Goal: Find specific page/section: Find specific page/section

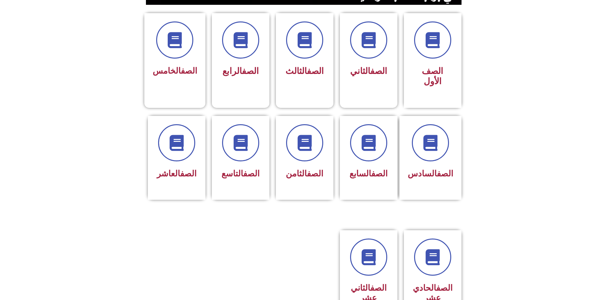
scroll to position [256, 0]
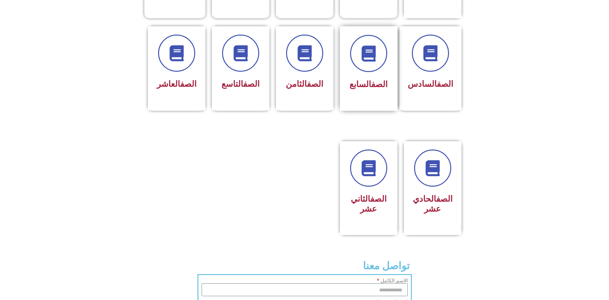
click at [357, 77] on div "الصف السابع" at bounding box center [368, 85] width 40 height 16
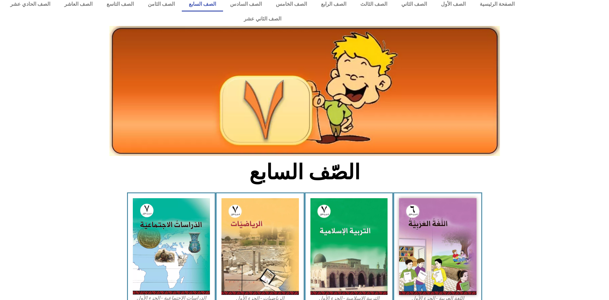
scroll to position [192, 0]
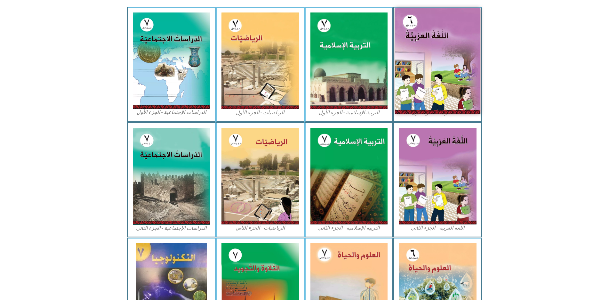
click at [413, 84] on img at bounding box center [437, 61] width 85 height 106
click at [415, 84] on img at bounding box center [437, 61] width 85 height 106
click at [415, 83] on img at bounding box center [437, 61] width 85 height 106
click at [416, 84] on img at bounding box center [437, 61] width 85 height 106
click at [417, 85] on img at bounding box center [437, 61] width 85 height 106
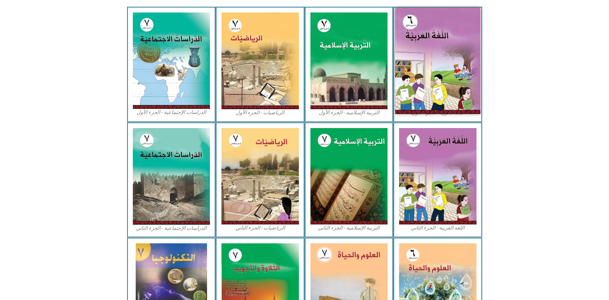
click at [416, 84] on img at bounding box center [437, 61] width 85 height 106
click at [408, 84] on img at bounding box center [437, 61] width 85 height 106
click at [430, 25] on img at bounding box center [437, 61] width 85 height 106
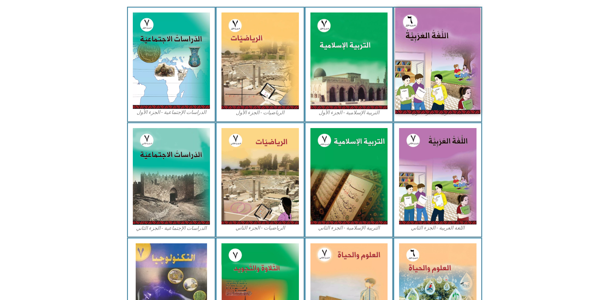
click at [430, 25] on img at bounding box center [437, 61] width 85 height 106
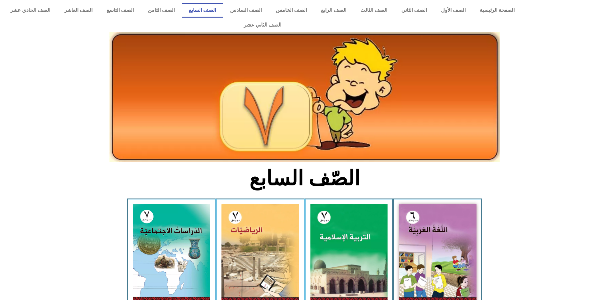
scroll to position [64, 0]
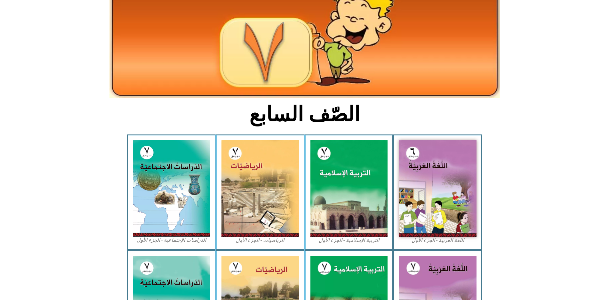
click at [405, 17] on img at bounding box center [304, 33] width 390 height 130
click at [405, 18] on img at bounding box center [304, 33] width 390 height 130
click at [394, 24] on img at bounding box center [304, 33] width 390 height 130
click at [309, 44] on img at bounding box center [304, 33] width 390 height 130
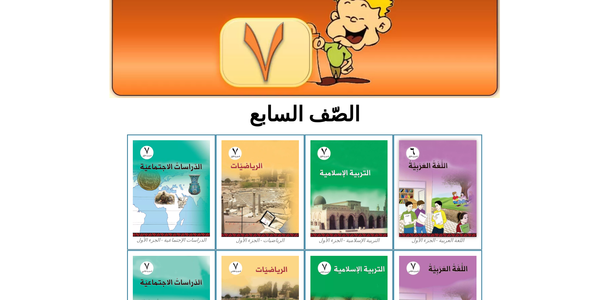
drag, startPoint x: 309, startPoint y: 44, endPoint x: 613, endPoint y: 184, distance: 335.0
click at [349, 61] on img at bounding box center [304, 33] width 390 height 130
drag, startPoint x: 563, startPoint y: 160, endPoint x: 510, endPoint y: 170, distance: 54.4
click at [521, 170] on icon at bounding box center [304, 164] width 609 height 61
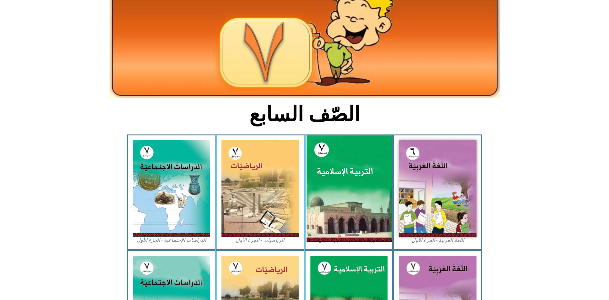
click at [311, 178] on img at bounding box center [348, 188] width 85 height 106
click at [322, 187] on img at bounding box center [348, 188] width 85 height 106
drag, startPoint x: 322, startPoint y: 187, endPoint x: 331, endPoint y: 184, distance: 9.5
click at [329, 185] on img at bounding box center [348, 188] width 85 height 106
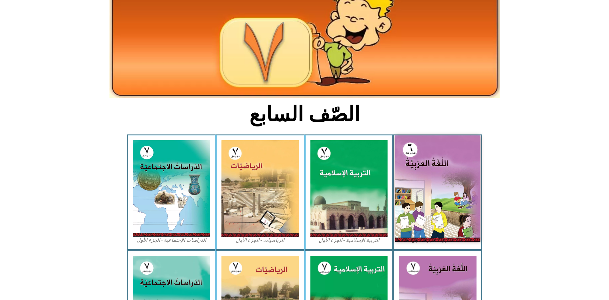
click at [476, 167] on img at bounding box center [437, 188] width 85 height 106
drag, startPoint x: 476, startPoint y: 167, endPoint x: 467, endPoint y: 170, distance: 8.7
click at [475, 167] on img at bounding box center [437, 188] width 85 height 106
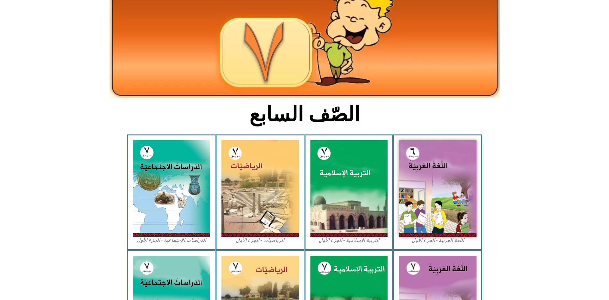
drag, startPoint x: 105, startPoint y: 134, endPoint x: 125, endPoint y: 139, distance: 20.3
click at [119, 138] on icon at bounding box center [304, 164] width 609 height 60
click at [309, 213] on div "التربية الإسلامية - الجزء الأول" at bounding box center [349, 191] width 89 height 115
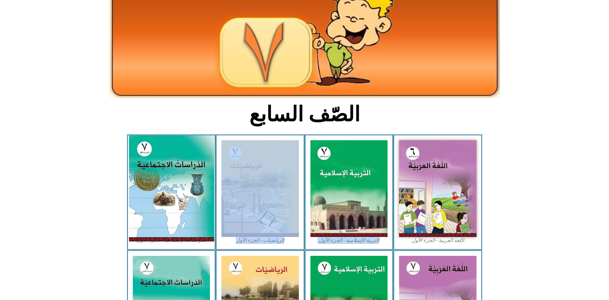
drag, startPoint x: 284, startPoint y: 215, endPoint x: 194, endPoint y: 179, distance: 97.3
click at [195, 185] on div "اللغة العربية - الجزء الأول​ التربية الإسلامية - الجزء الأول الرياضيات - الجزء …" at bounding box center [304, 191] width 355 height 115
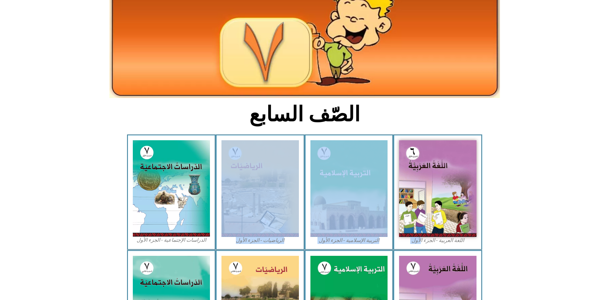
drag, startPoint x: 370, startPoint y: 179, endPoint x: 229, endPoint y: 234, distance: 151.3
click at [229, 234] on div "اللغة العربية - الجزء الأول​ التربية الإسلامية - الجزء الأول الرياضيات - الجزء …" at bounding box center [304, 191] width 355 height 115
click at [418, 237] on figcaption "اللغة العربية - الجزء الأول​" at bounding box center [437, 240] width 77 height 7
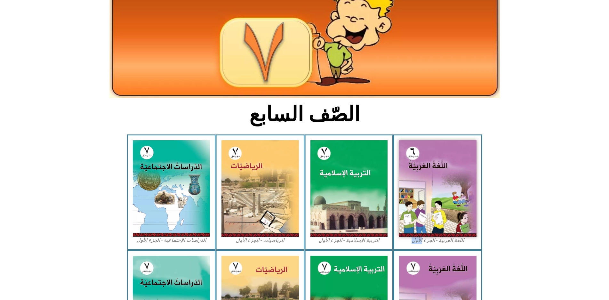
drag, startPoint x: 418, startPoint y: 228, endPoint x: 418, endPoint y: 223, distance: 5.4
click at [418, 237] on figcaption "اللغة العربية - الجزء الأول​" at bounding box center [437, 240] width 77 height 7
drag, startPoint x: 418, startPoint y: 223, endPoint x: 419, endPoint y: 227, distance: 4.4
click at [418, 237] on figcaption "اللغة العربية - الجزء الأول​" at bounding box center [437, 240] width 77 height 7
click at [420, 237] on figcaption "اللغة العربية - الجزء الأول​" at bounding box center [437, 240] width 77 height 7
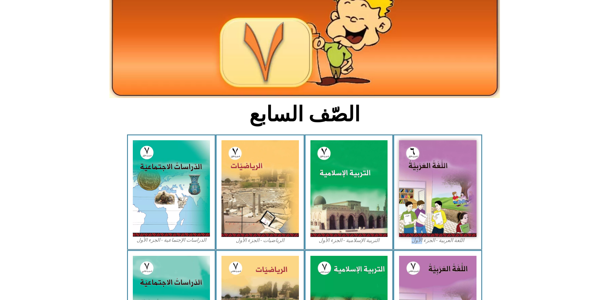
click at [420, 237] on figcaption "اللغة العربية - الجزء الأول​" at bounding box center [437, 240] width 77 height 7
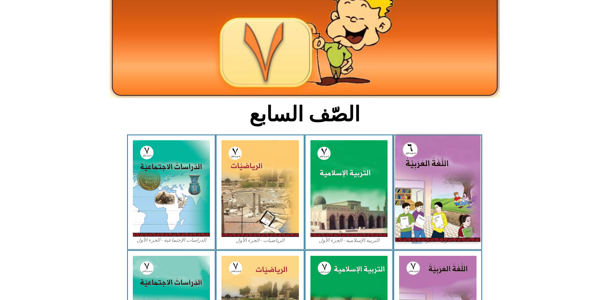
click at [423, 203] on img at bounding box center [437, 188] width 85 height 106
click at [422, 198] on img at bounding box center [437, 188] width 85 height 106
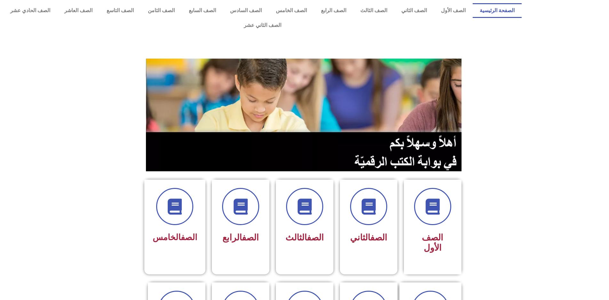
scroll to position [224, 0]
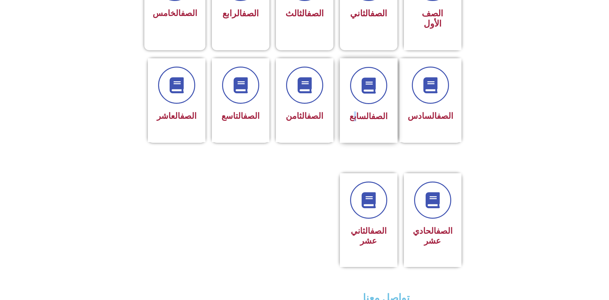
click at [356, 107] on div "الصف السابع" at bounding box center [369, 100] width 58 height 84
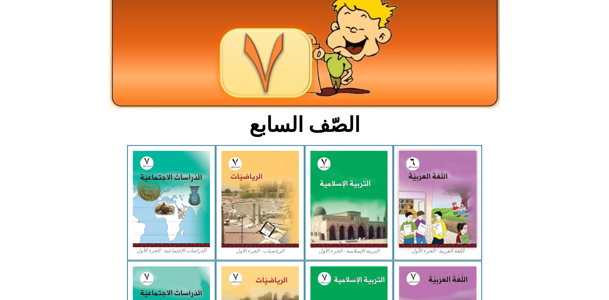
scroll to position [128, 0]
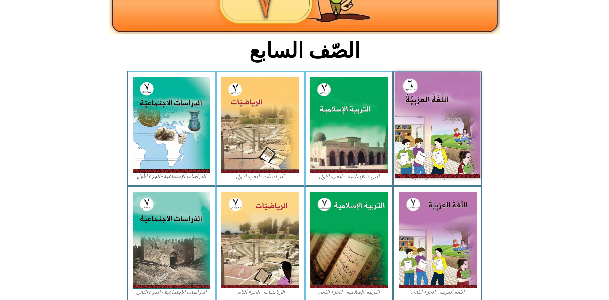
click at [420, 79] on img at bounding box center [437, 125] width 85 height 106
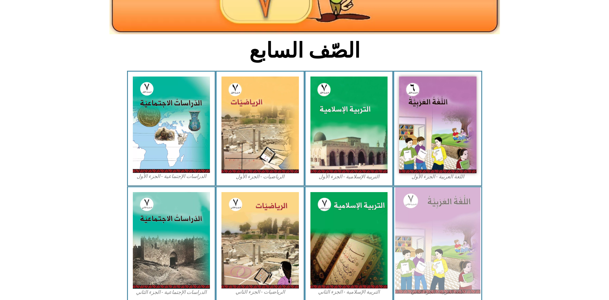
click at [452, 208] on img at bounding box center [437, 240] width 85 height 106
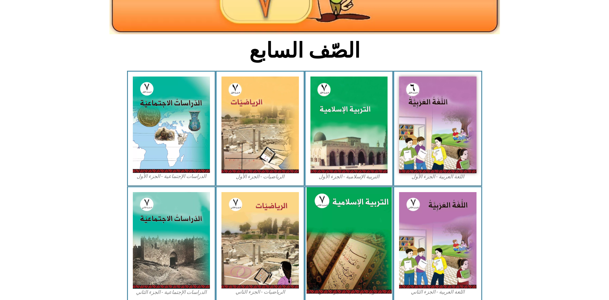
drag, startPoint x: 452, startPoint y: 208, endPoint x: 370, endPoint y: 220, distance: 83.7
click at [408, 203] on img at bounding box center [437, 240] width 77 height 97
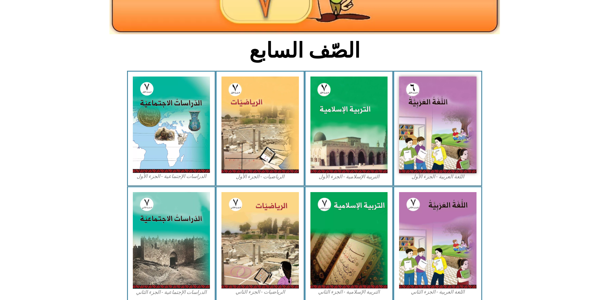
drag, startPoint x: 233, startPoint y: 283, endPoint x: 241, endPoint y: 278, distance: 9.8
click at [233, 283] on div "الرياضيات - الجزء الثاني" at bounding box center [260, 243] width 89 height 115
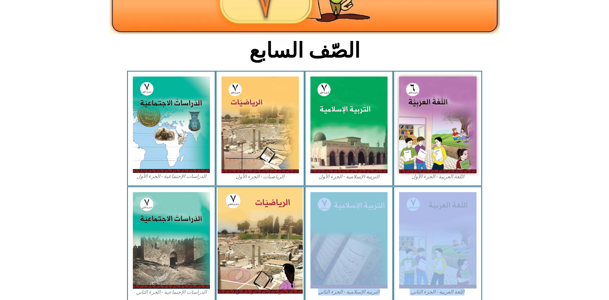
drag, startPoint x: 407, startPoint y: 175, endPoint x: 279, endPoint y: 271, distance: 159.8
click at [279, 271] on div "اللغة العربية - الجزء الثاني التربية الإسلامية - الجزء الثاني الرياضيات - الجزء…" at bounding box center [304, 243] width 355 height 115
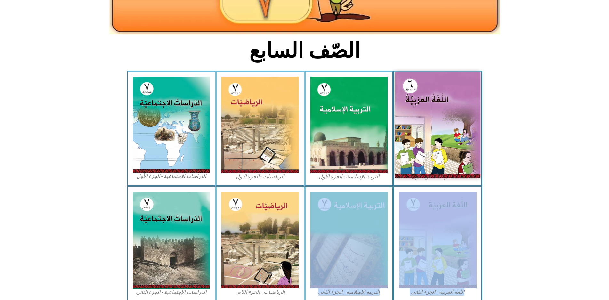
click at [447, 110] on img at bounding box center [437, 125] width 85 height 106
click at [447, 112] on img at bounding box center [437, 125] width 85 height 106
click at [439, 129] on img at bounding box center [437, 125] width 85 height 106
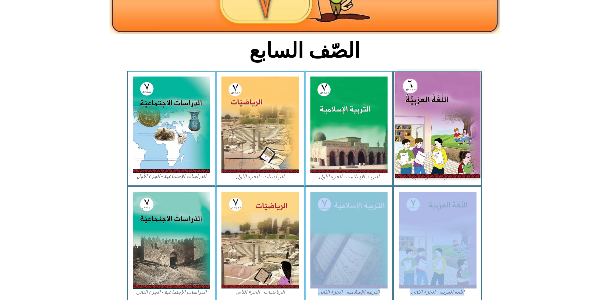
click at [439, 129] on img at bounding box center [437, 125] width 85 height 106
click at [438, 129] on img at bounding box center [437, 125] width 85 height 106
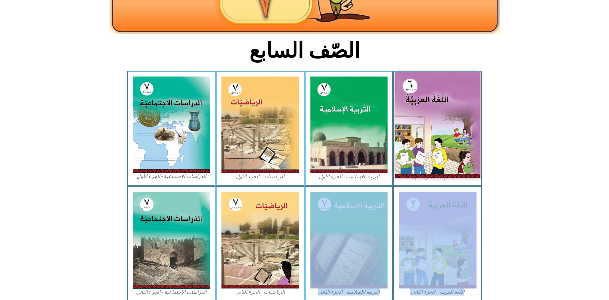
click at [414, 133] on img at bounding box center [437, 125] width 85 height 106
click at [412, 136] on img at bounding box center [437, 125] width 85 height 106
click at [411, 138] on img at bounding box center [437, 125] width 85 height 106
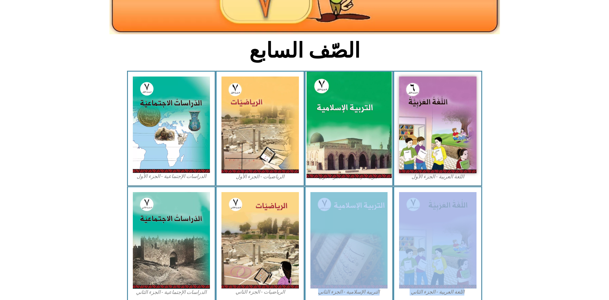
drag, startPoint x: 411, startPoint y: 138, endPoint x: 380, endPoint y: 151, distance: 33.3
click at [382, 151] on div "اللغة العربية - الجزء الأول​ التربية الإسلامية - الجزء الأول الرياضيات - الجزء …" at bounding box center [304, 128] width 355 height 115
